Goal: Navigation & Orientation: Find specific page/section

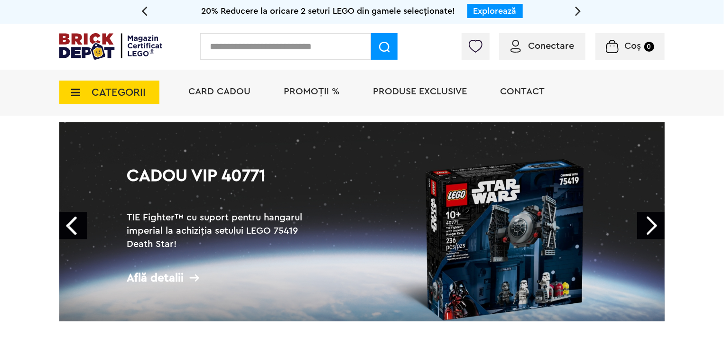
click at [73, 92] on icon at bounding box center [72, 92] width 15 height 10
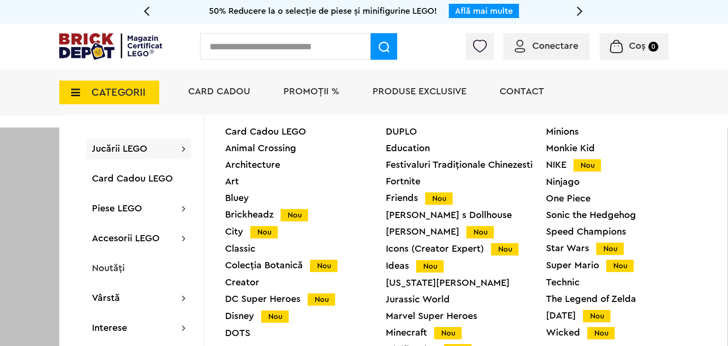
click at [581, 248] on div "Star Wars Nou" at bounding box center [626, 249] width 161 height 10
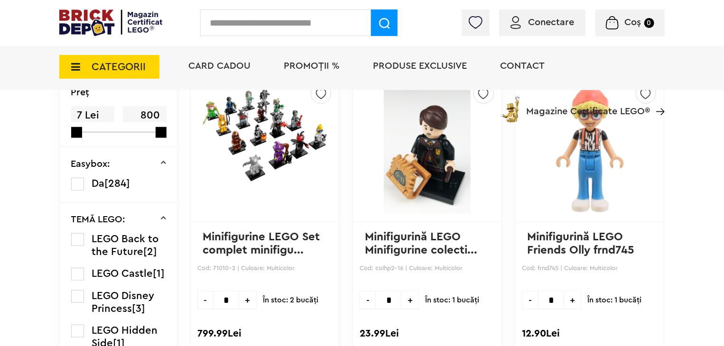
scroll to position [522, 0]
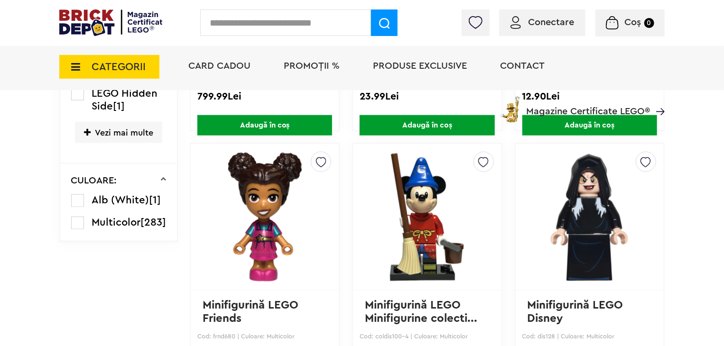
click at [132, 132] on span "Vezi mai multe" at bounding box center [118, 132] width 87 height 21
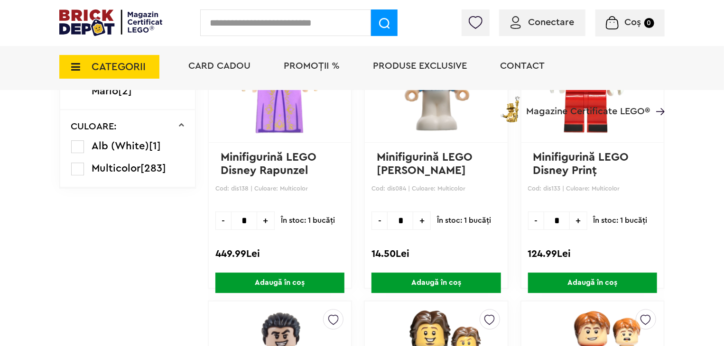
scroll to position [1280, 0]
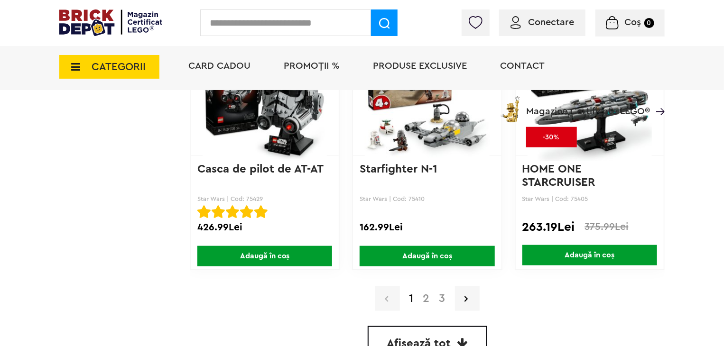
scroll to position [2394, 0]
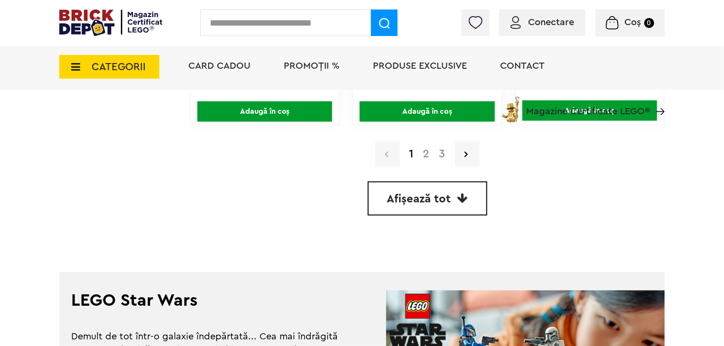
click at [444, 152] on link "3" at bounding box center [442, 153] width 16 height 11
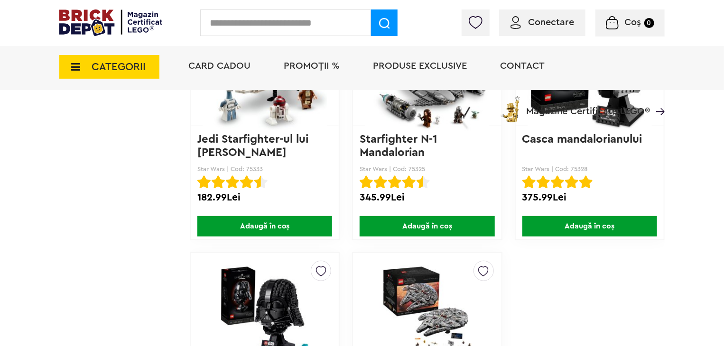
scroll to position [2275, 0]
